Goal: Transaction & Acquisition: Purchase product/service

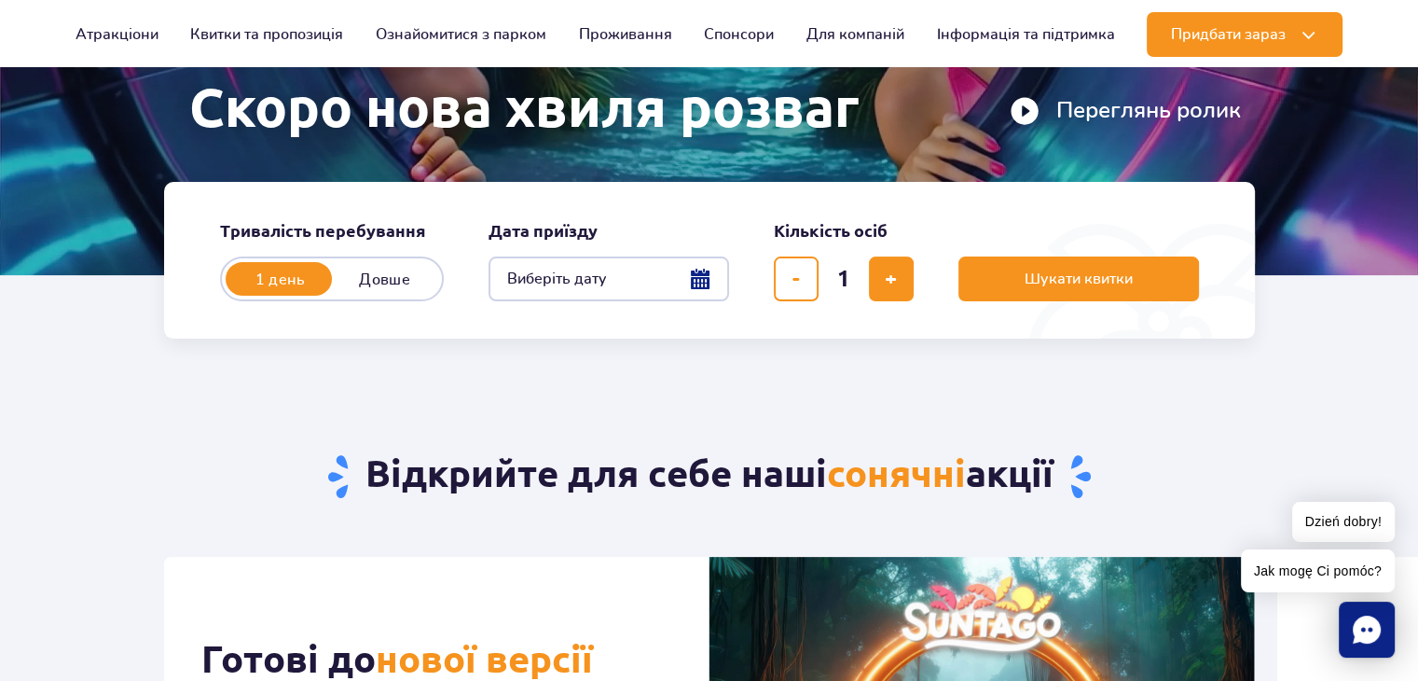
scroll to position [187, 0]
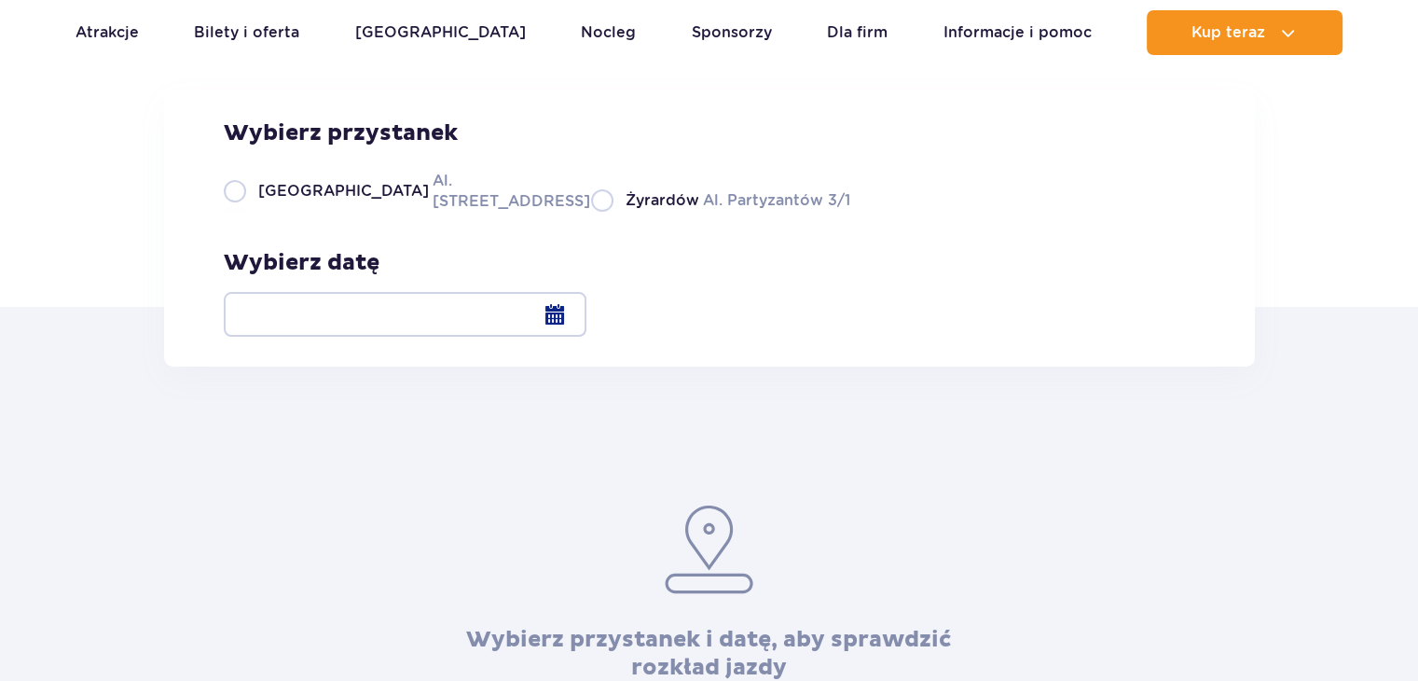
scroll to position [187, 0]
click at [254, 212] on label "Warszawa Al. Jerozolimskie 56" at bounding box center [396, 191] width 345 height 42
click at [244, 212] on input "Warszawa Al. Jerozolimskie 56" at bounding box center [234, 210] width 21 height 4
radio input "true"
click at [587, 315] on div at bounding box center [405, 314] width 363 height 45
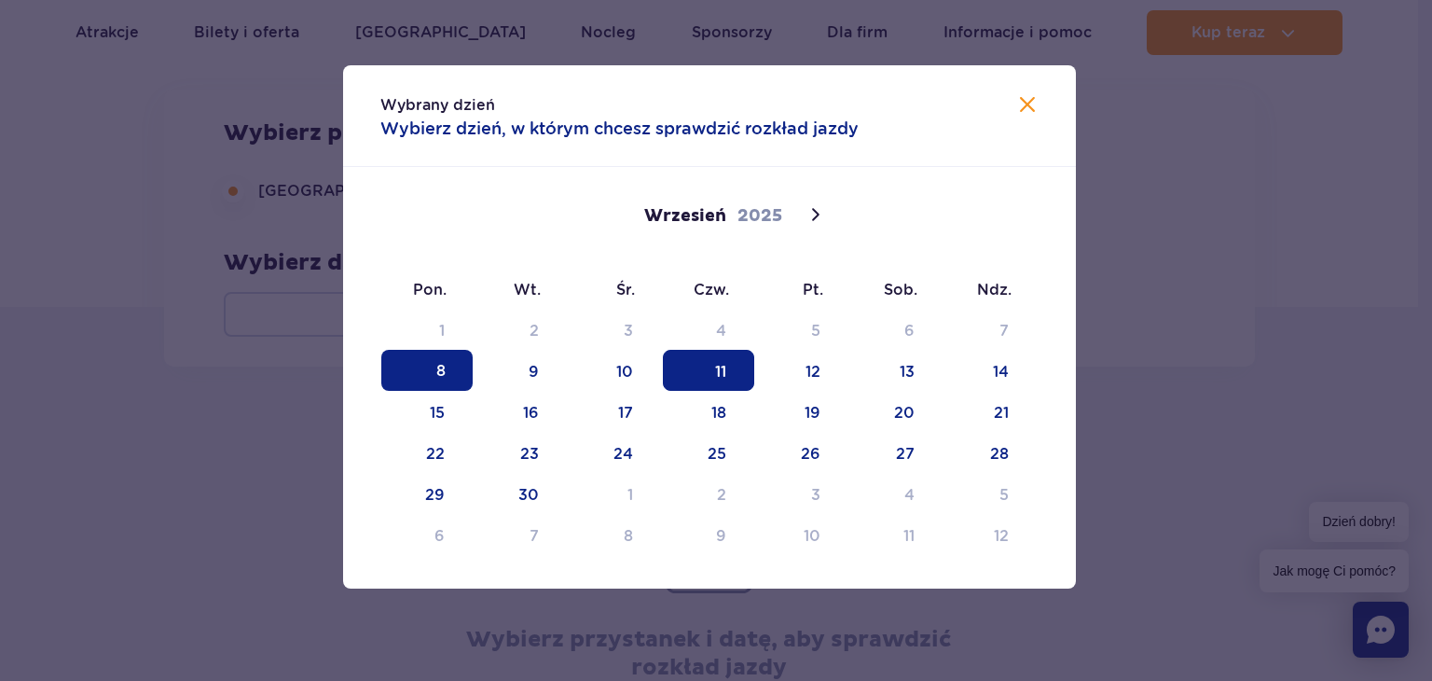
click at [694, 375] on span "11" at bounding box center [708, 370] width 91 height 41
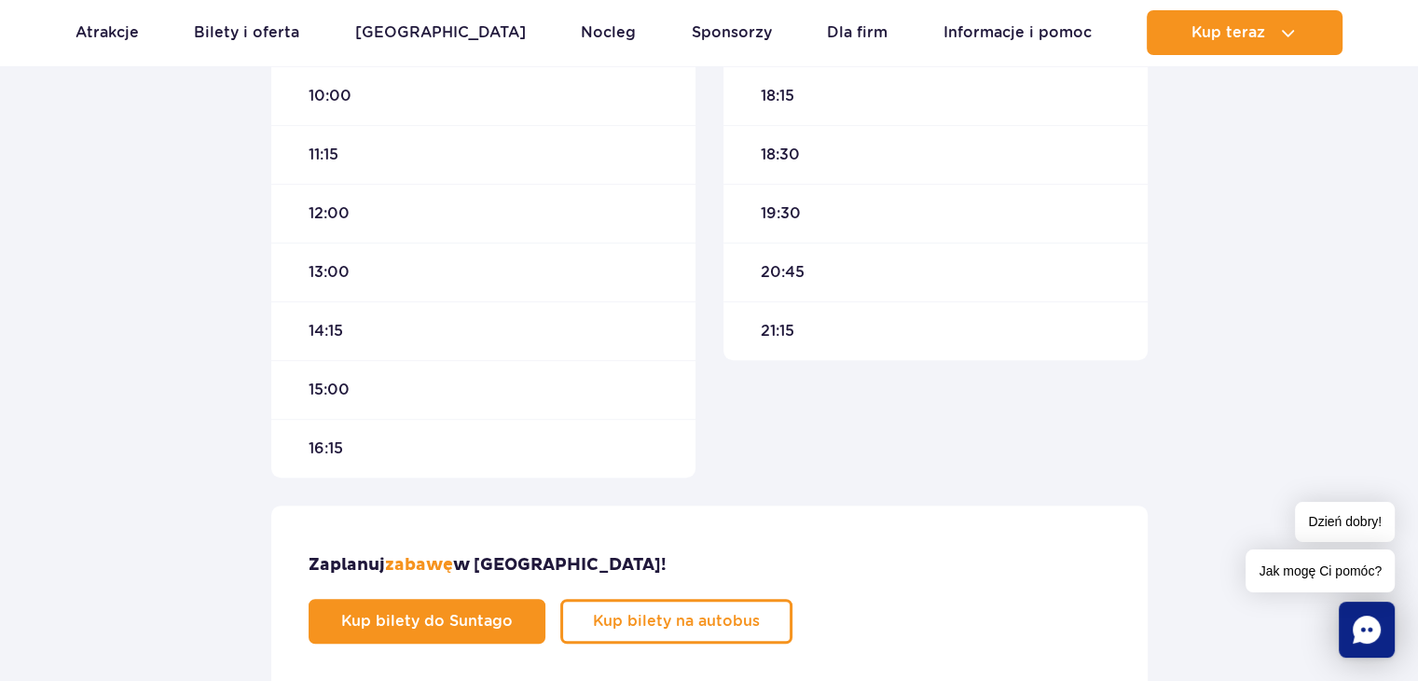
scroll to position [933, 0]
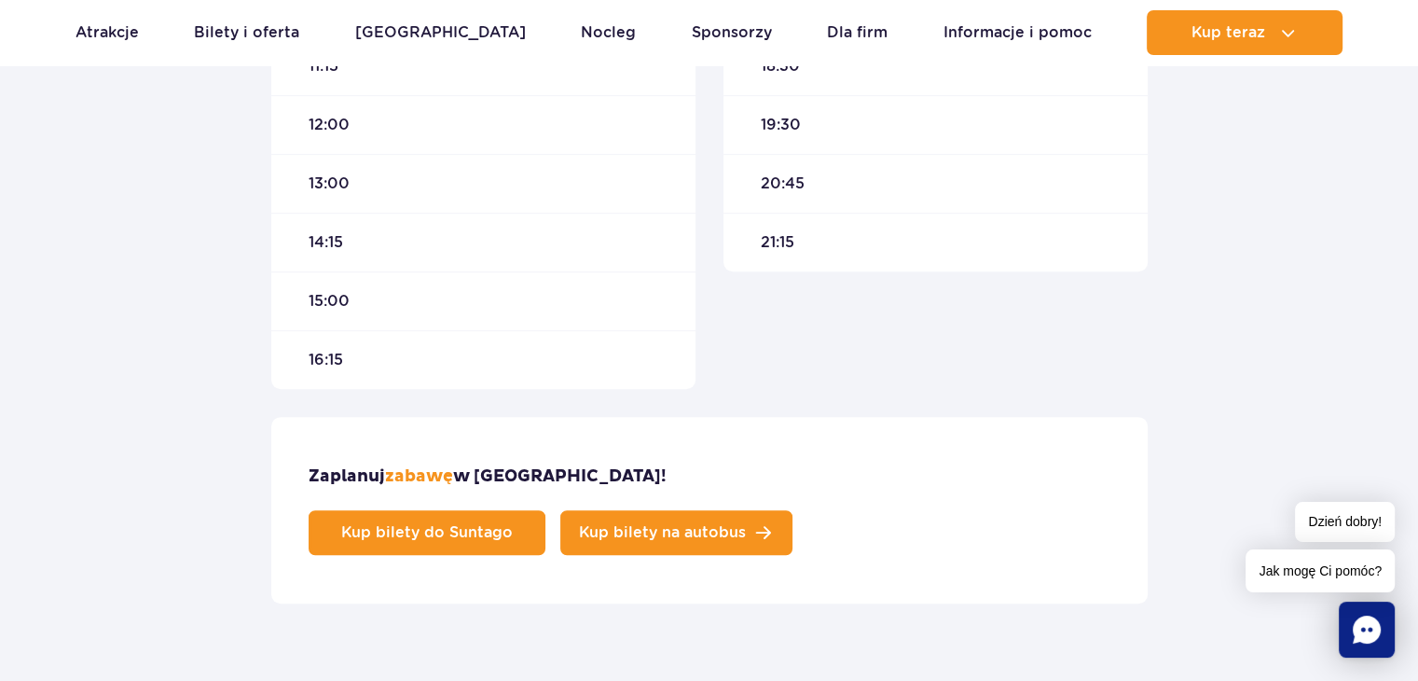
click at [793, 510] on link "Kup bilety na autobus" at bounding box center [676, 532] width 232 height 45
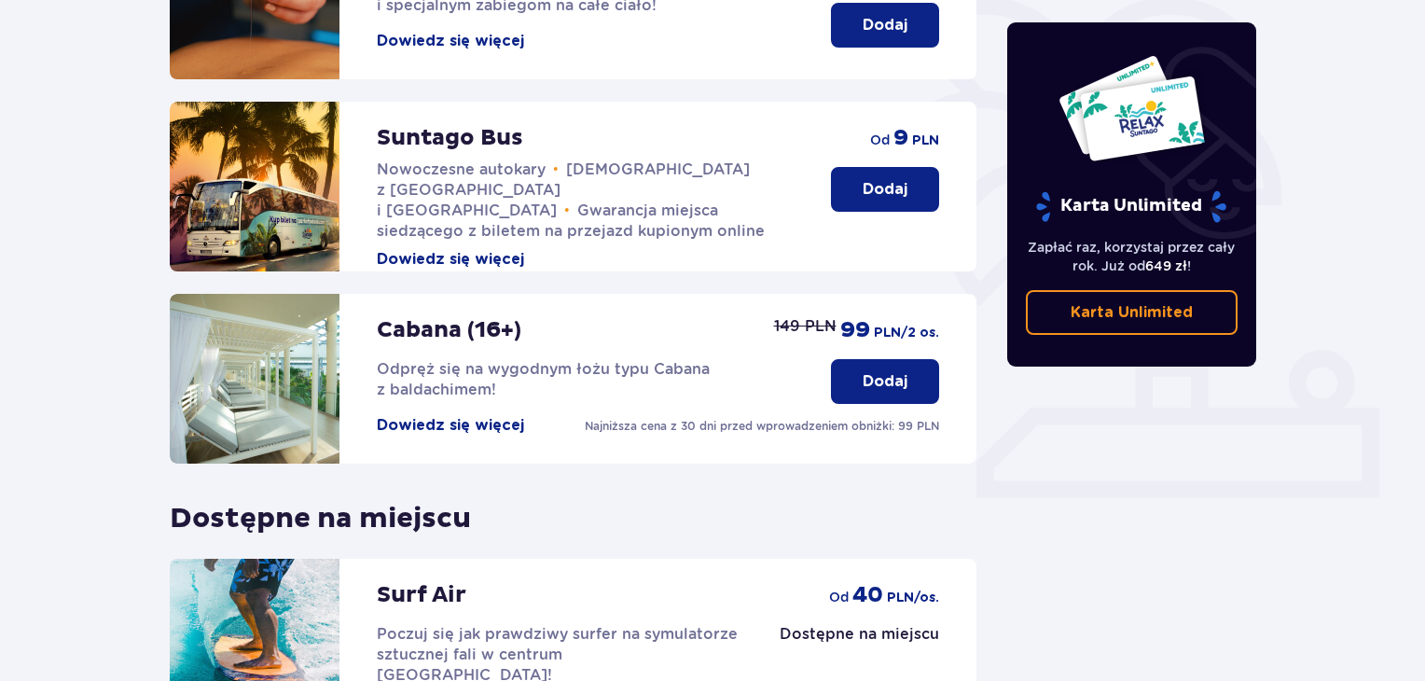
scroll to position [466, 0]
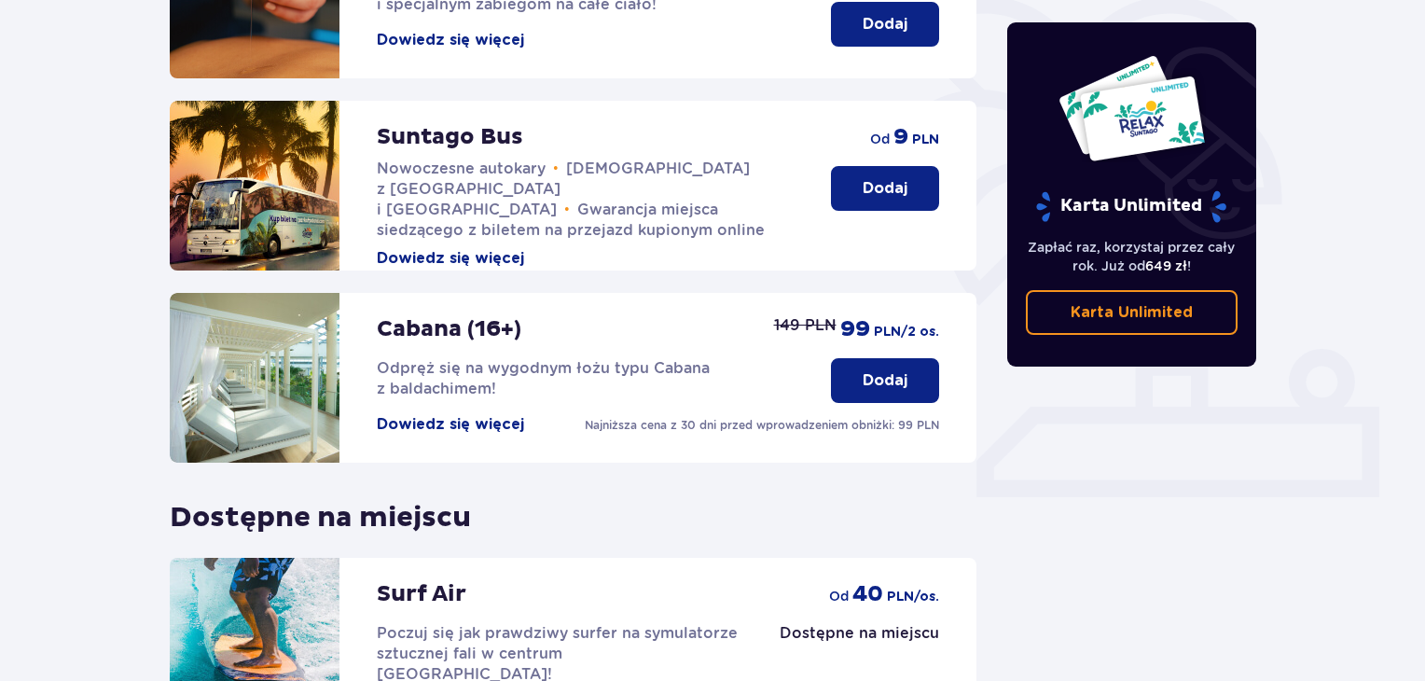
click at [920, 175] on button "Dodaj" at bounding box center [885, 188] width 108 height 45
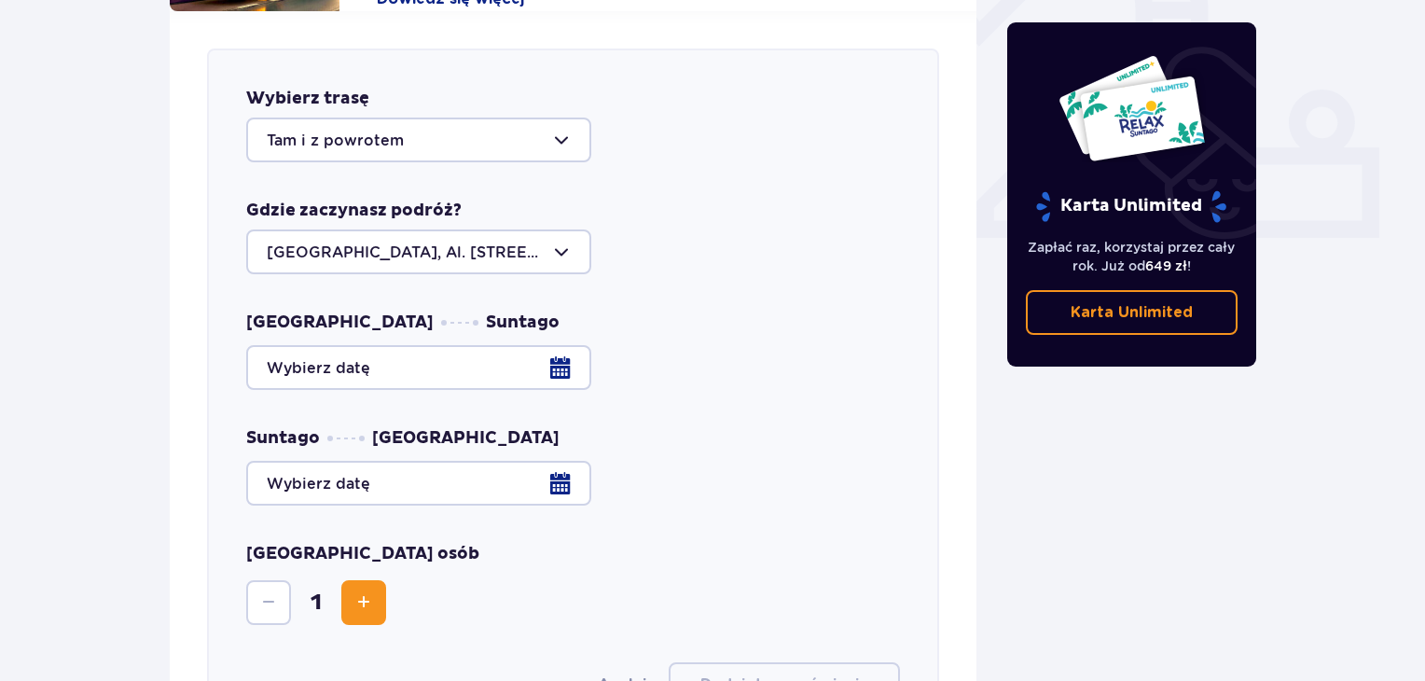
scroll to position [733, 0]
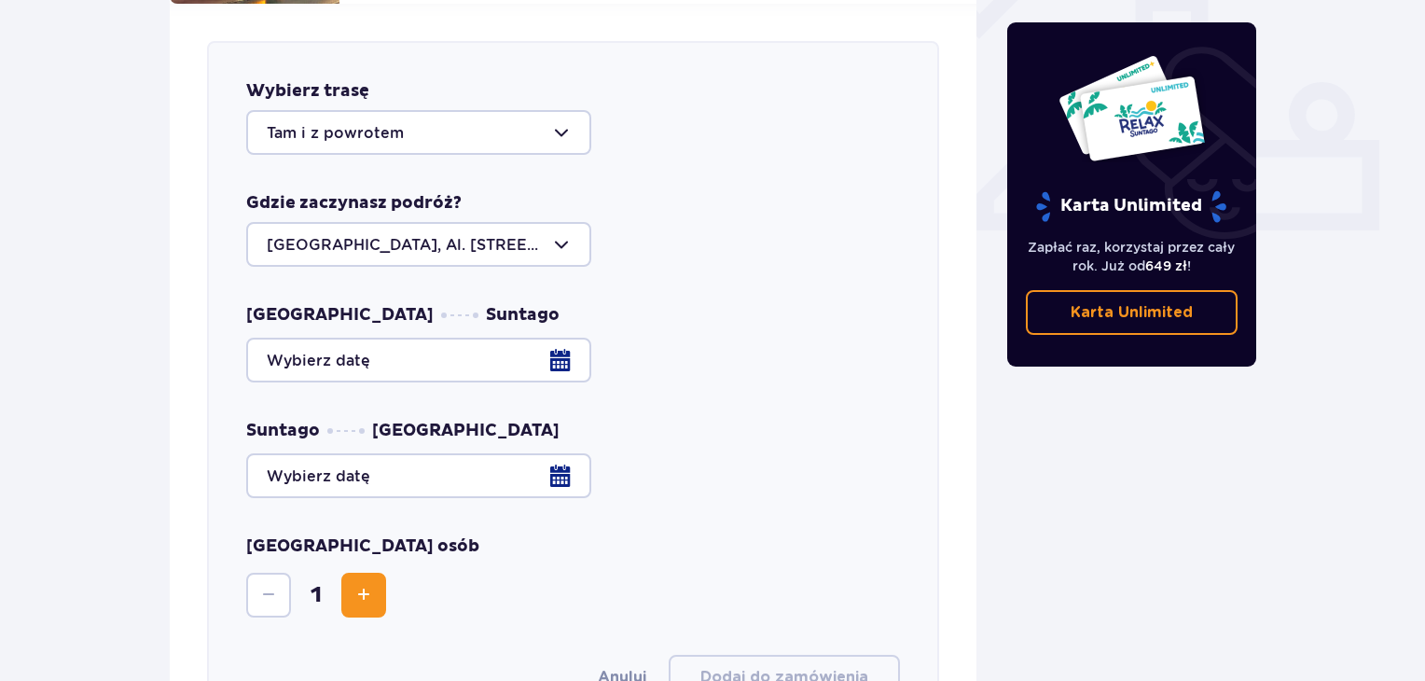
click at [355, 338] on div at bounding box center [573, 360] width 654 height 45
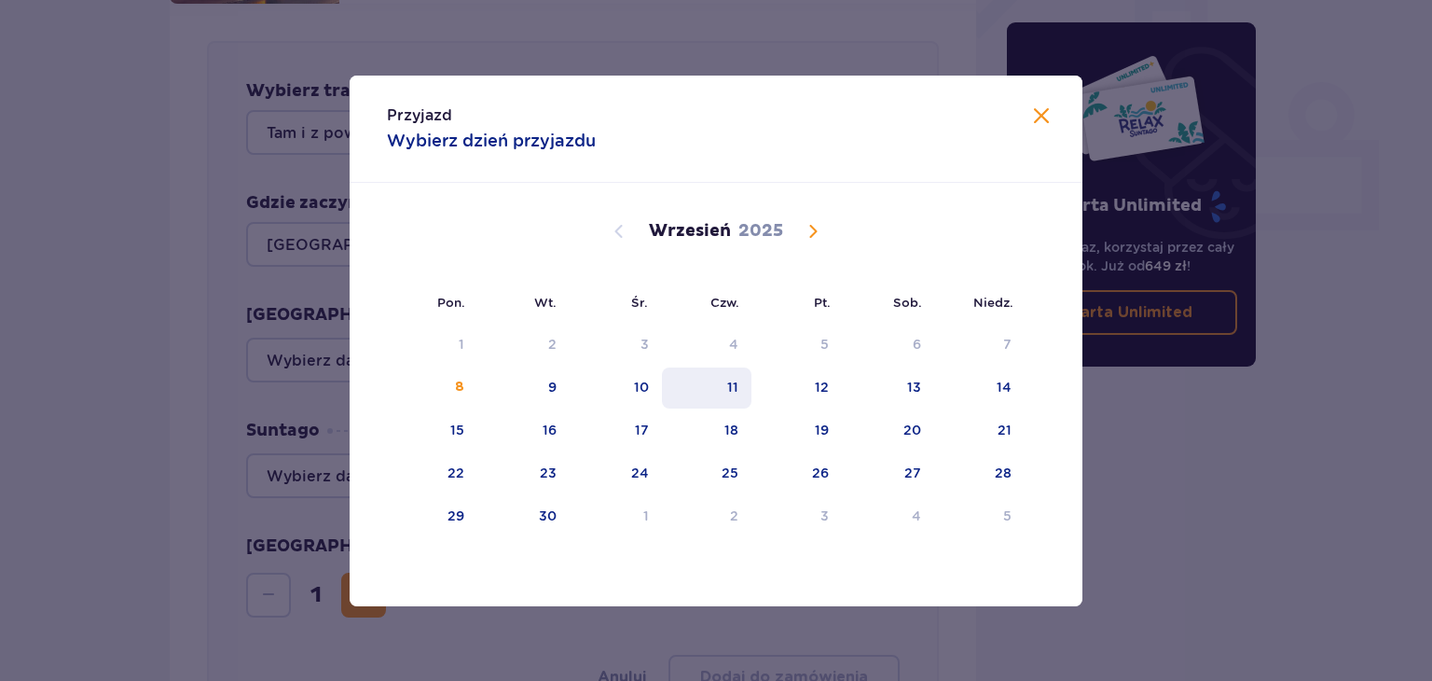
click at [720, 392] on div "11" at bounding box center [707, 387] width 90 height 41
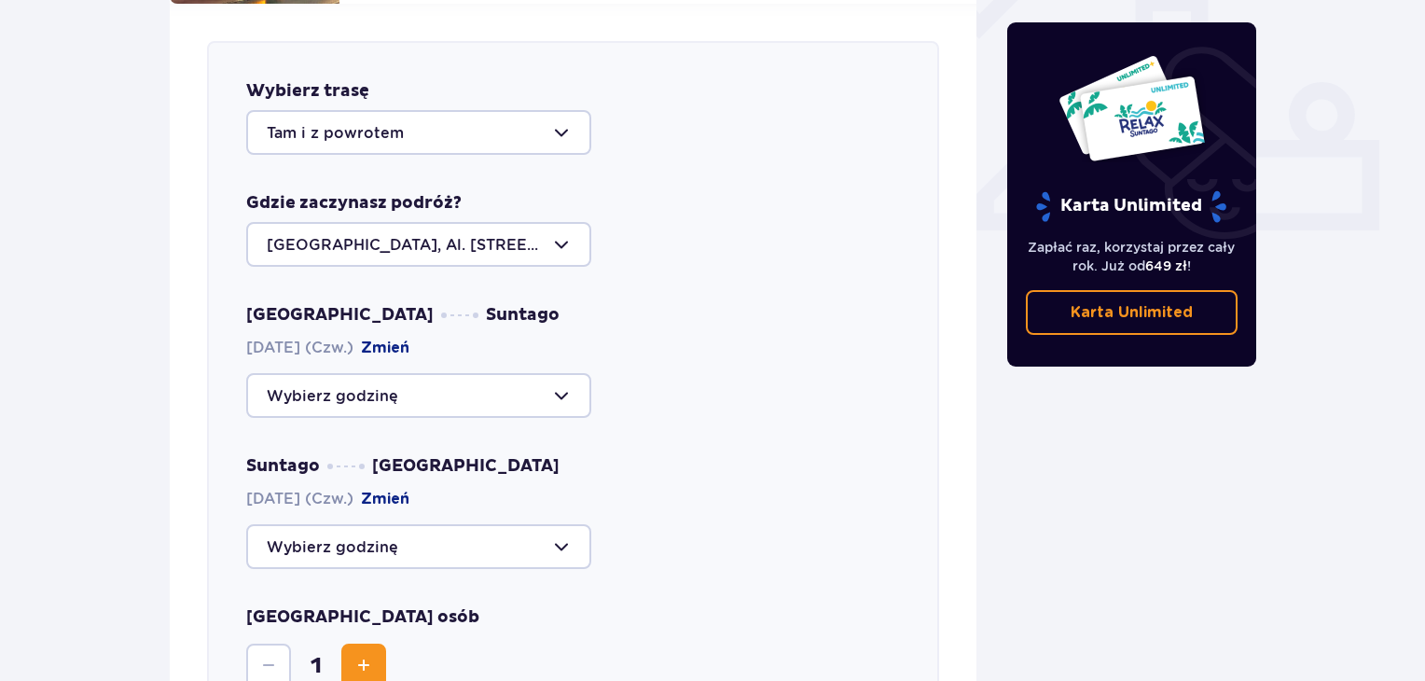
click at [325, 382] on div at bounding box center [418, 395] width 345 height 45
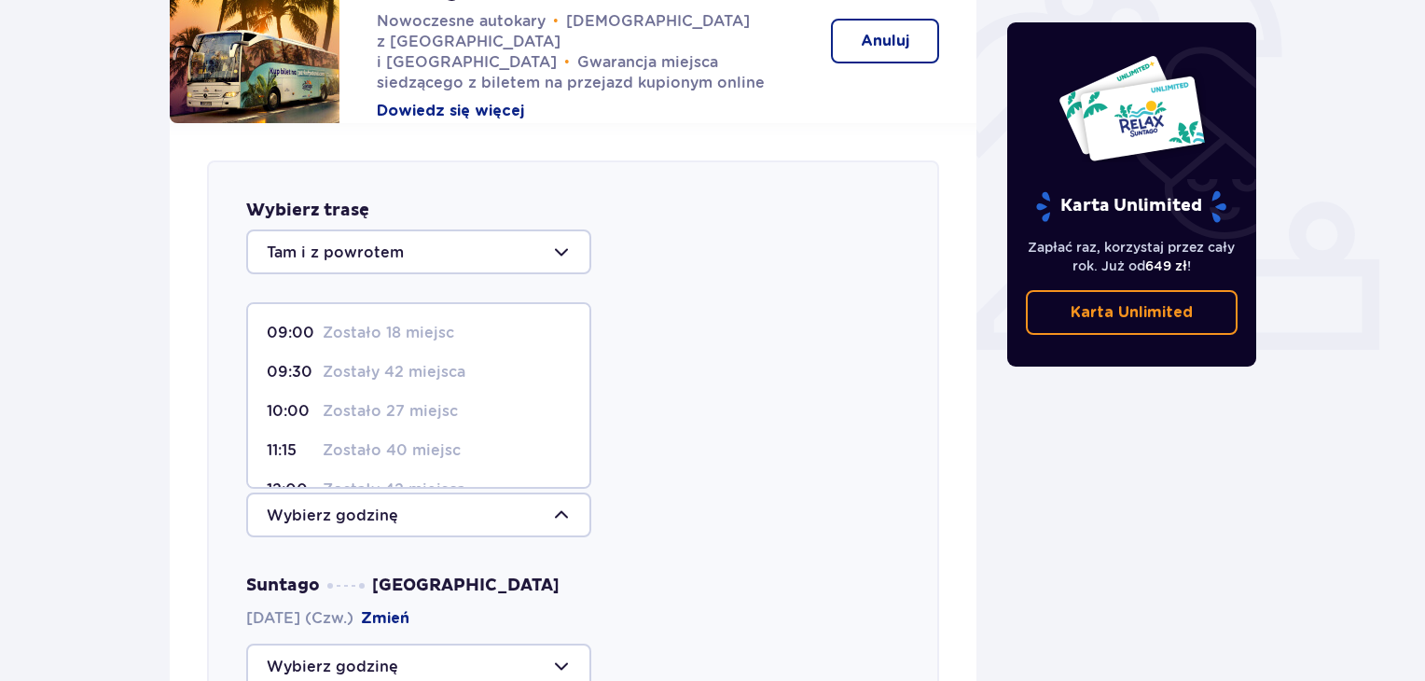
scroll to position [546, 0]
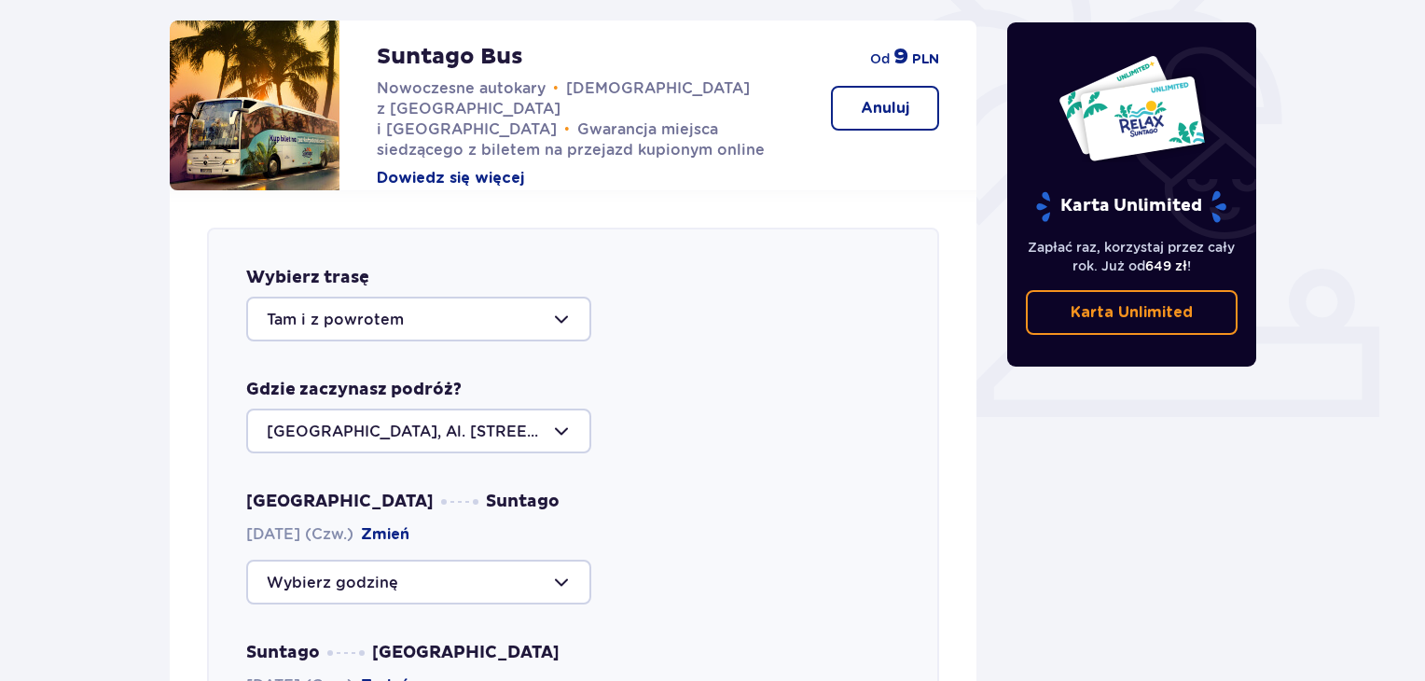
click at [756, 408] on div "[GEOGRAPHIC_DATA], Al. [STREET_ADDRESS]" at bounding box center [573, 430] width 654 height 45
